Goal: Task Accomplishment & Management: Manage account settings

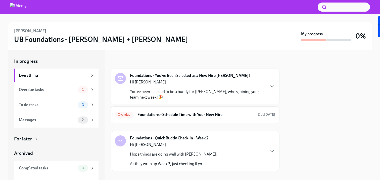
scroll to position [7, 0]
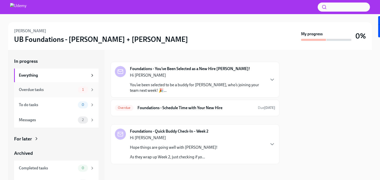
click at [65, 89] on div "Overdue tasks" at bounding box center [47, 90] width 57 height 6
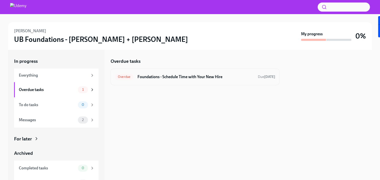
click at [167, 79] on h6 "Foundations - Schedule Time with Your New Hire" at bounding box center [196, 77] width 116 height 6
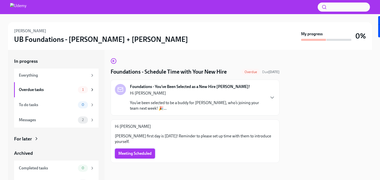
click at [135, 153] on span "Meeting Scheduled" at bounding box center [135, 153] width 33 height 5
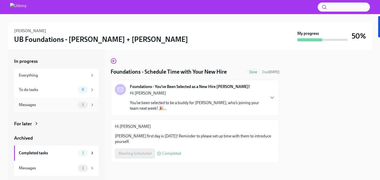
click at [47, 105] on div "Messages" at bounding box center [47, 105] width 57 height 6
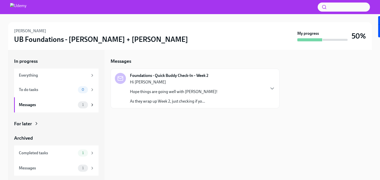
click at [175, 99] on p "As they wrap up Week 2, just checking if yo..." at bounding box center [174, 101] width 88 height 6
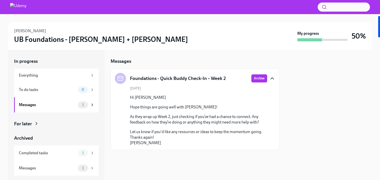
click at [272, 78] on icon "button" at bounding box center [272, 78] width 6 height 6
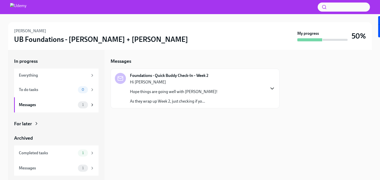
click at [273, 86] on icon "button" at bounding box center [272, 88] width 6 height 6
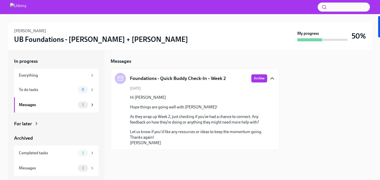
click at [158, 75] on h5 "Foundations - Quick Buddy Check-In – Week 2" at bounding box center [178, 78] width 96 height 7
click at [90, 103] on div "1" at bounding box center [86, 104] width 17 height 7
click at [122, 79] on icon at bounding box center [121, 78] width 6 height 6
click at [256, 75] on button "Archive" at bounding box center [260, 78] width 16 height 8
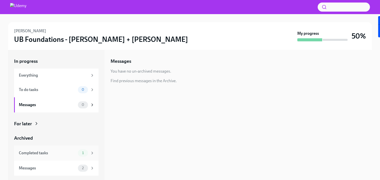
click at [52, 153] on div "Completed tasks" at bounding box center [47, 153] width 57 height 6
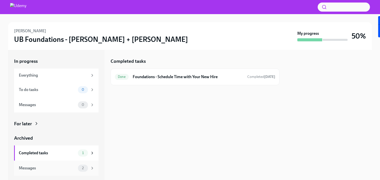
click at [48, 165] on div "Messages" at bounding box center [47, 168] width 57 height 6
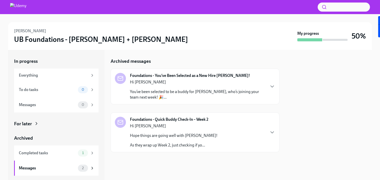
click at [164, 120] on strong "Foundations - Quick Buddy Check-In – Week 2" at bounding box center [169, 119] width 79 height 6
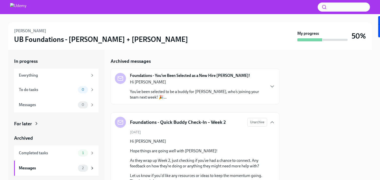
click at [213, 89] on div "Hi [PERSON_NAME] You’ve been selected to be a buddy for [PERSON_NAME], who’s jo…" at bounding box center [197, 89] width 135 height 21
